Goal: Find contact information: Find contact information

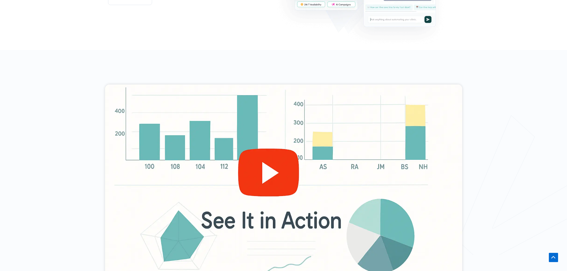
scroll to position [179, 0]
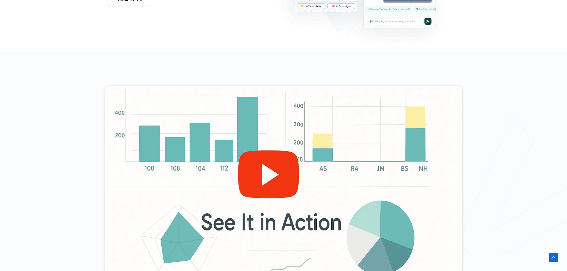
click at [263, 171] on div at bounding box center [283, 186] width 357 height 201
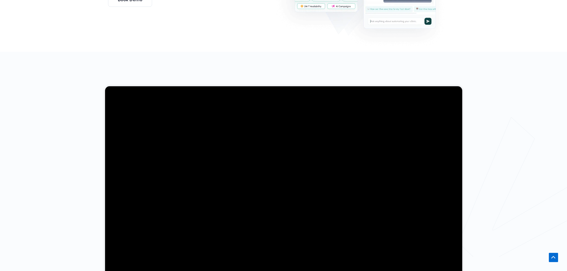
click at [87, 186] on div at bounding box center [283, 187] width 567 height 270
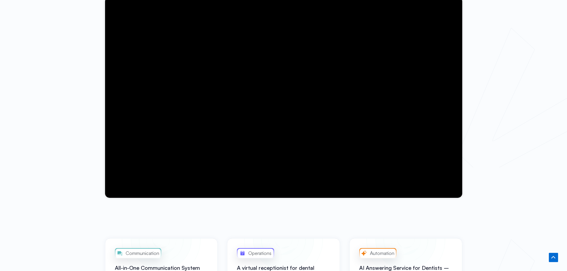
scroll to position [238, 0]
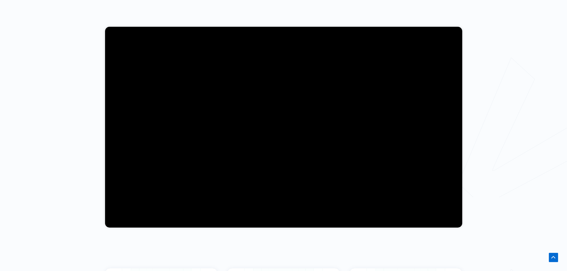
click at [75, 141] on div at bounding box center [283, 127] width 567 height 270
click at [353, 254] on div at bounding box center [283, 127] width 567 height 270
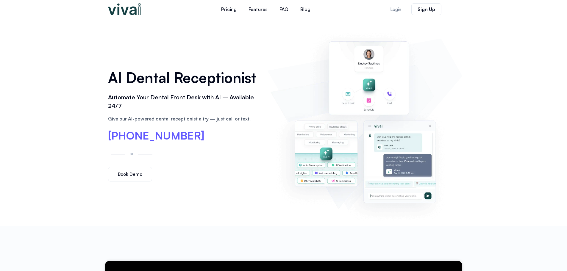
scroll to position [0, 0]
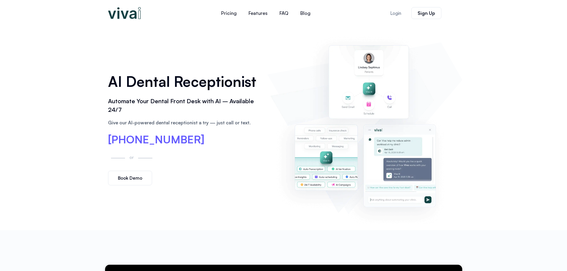
click at [128, 15] on img at bounding box center [124, 13] width 33 height 12
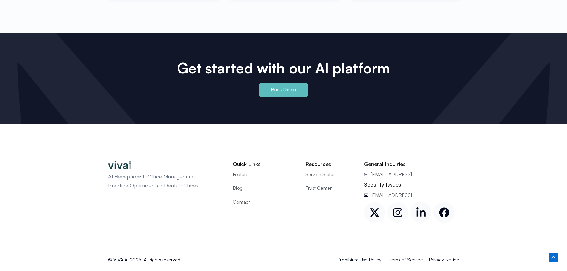
scroll to position [2778, 0]
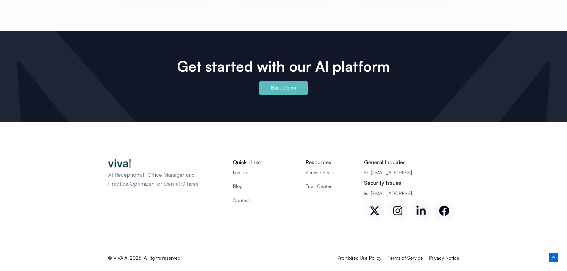
click at [245, 197] on span "Contact" at bounding box center [241, 201] width 17 height 8
click at [242, 197] on span "Contact" at bounding box center [241, 201] width 17 height 8
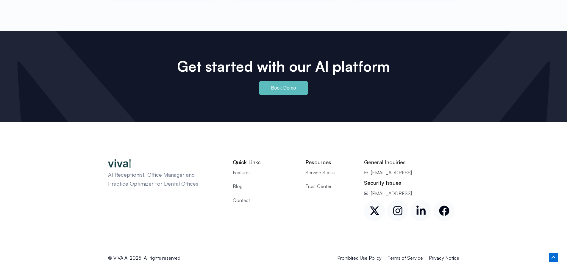
click at [239, 197] on span "Contact" at bounding box center [241, 201] width 17 height 8
click at [387, 169] on span "[EMAIL_ADDRESS]" at bounding box center [391, 173] width 43 height 8
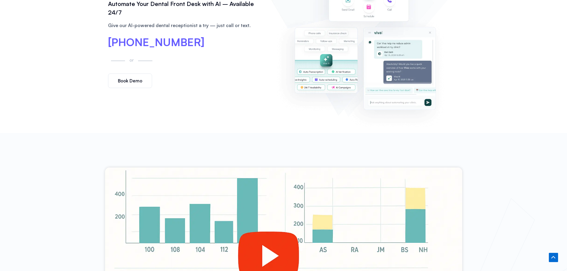
scroll to position [246, 0]
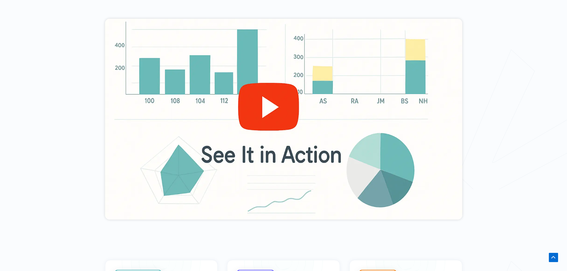
click at [272, 105] on div at bounding box center [283, 119] width 357 height 201
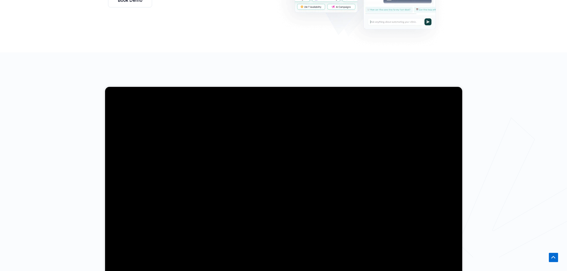
scroll to position [306, 0]
